Goal: Manage account settings

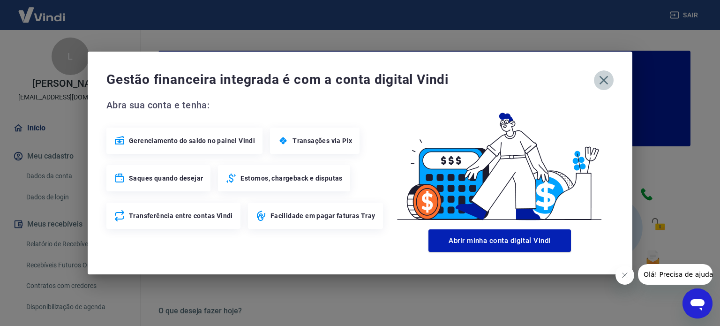
drag, startPoint x: 603, startPoint y: 79, endPoint x: 437, endPoint y: 48, distance: 169.1
click at [603, 81] on icon "button" at bounding box center [603, 80] width 15 height 15
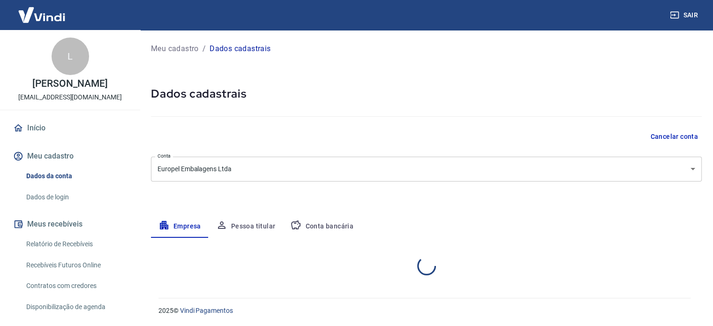
select select "RS"
